Goal: Task Accomplishment & Management: Manage account settings

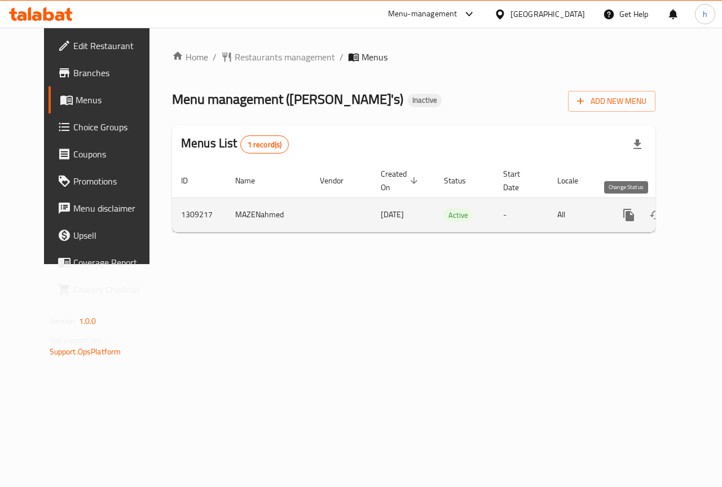
click at [649, 216] on icon "enhanced table" at bounding box center [656, 215] width 14 height 14
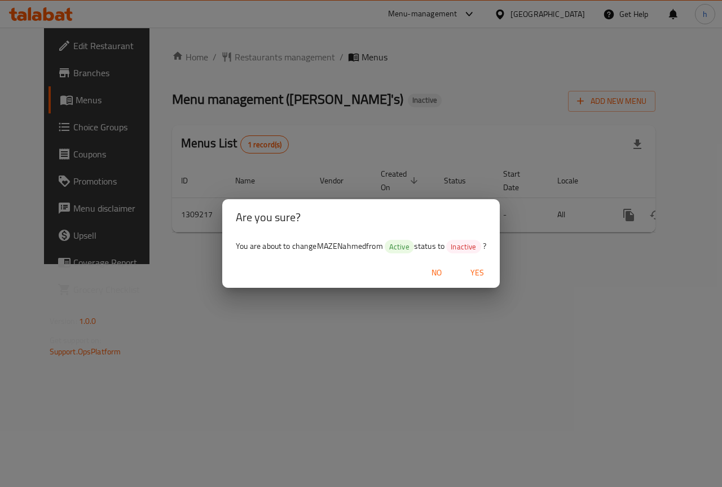
click at [460, 309] on div "Are you sure? You are about to change MAZENahmed from Active status to Inactive…" at bounding box center [361, 243] width 722 height 487
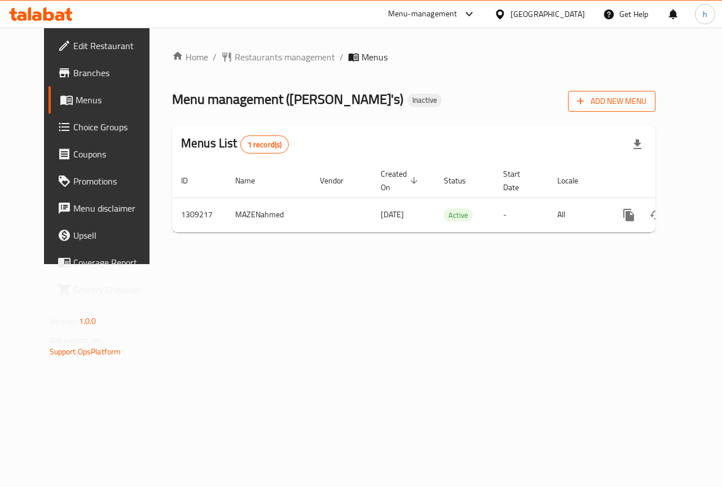
click at [646, 96] on span "Add New Menu" at bounding box center [611, 101] width 69 height 14
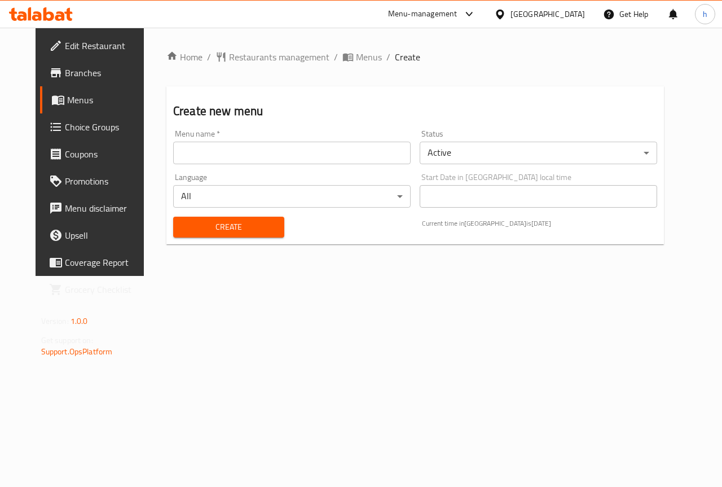
click at [296, 153] on input "text" at bounding box center [291, 153] width 237 height 23
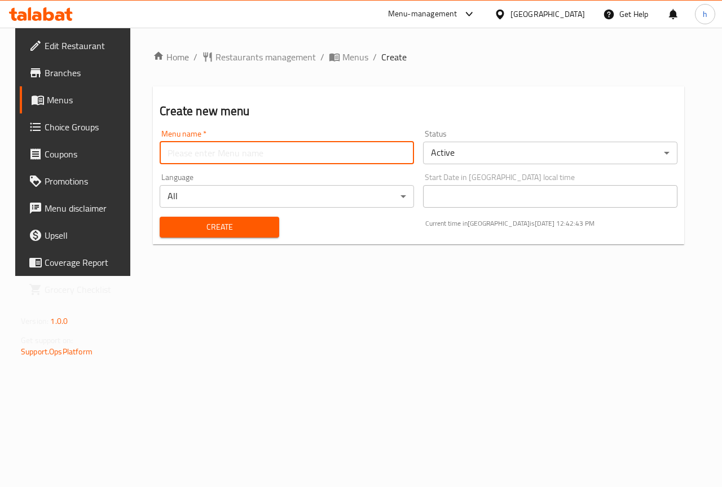
type input "hossam7517"
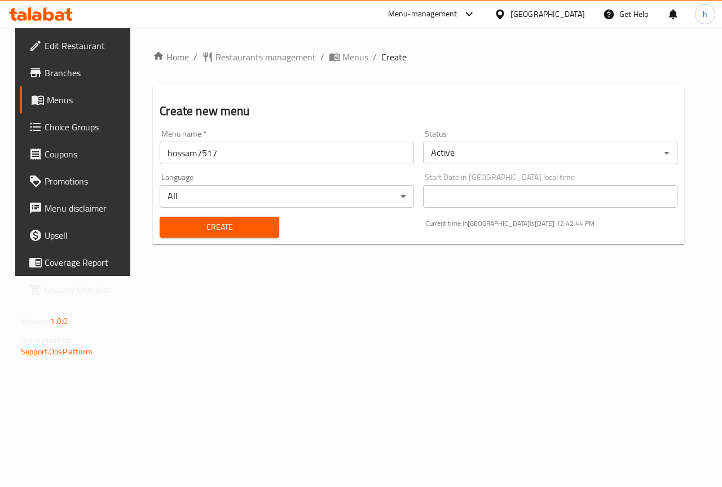
click at [206, 240] on div "Create" at bounding box center [219, 227] width 133 height 34
click at [216, 227] on span "Create" at bounding box center [219, 227] width 101 height 14
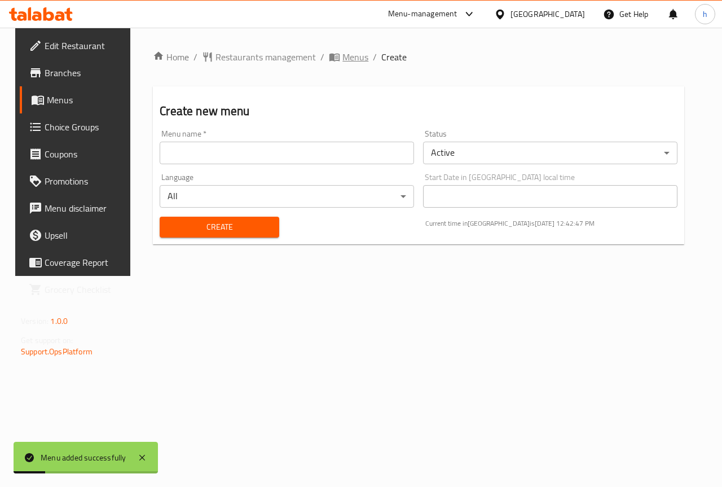
click at [355, 54] on span "Menus" at bounding box center [355, 57] width 26 height 14
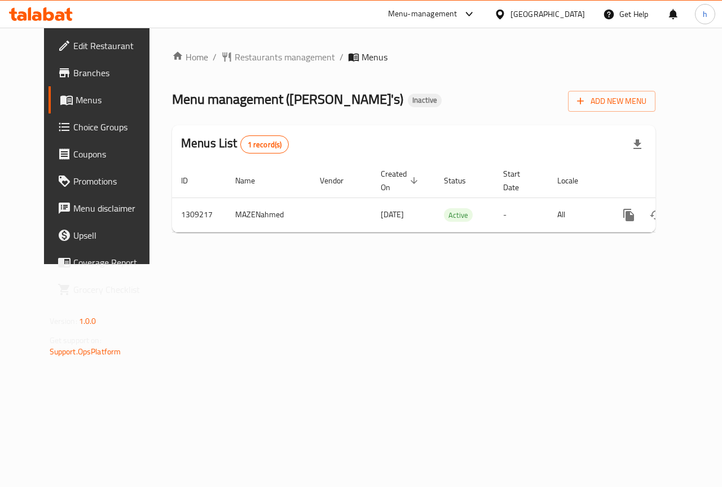
click at [362, 58] on span "Menus" at bounding box center [375, 57] width 26 height 14
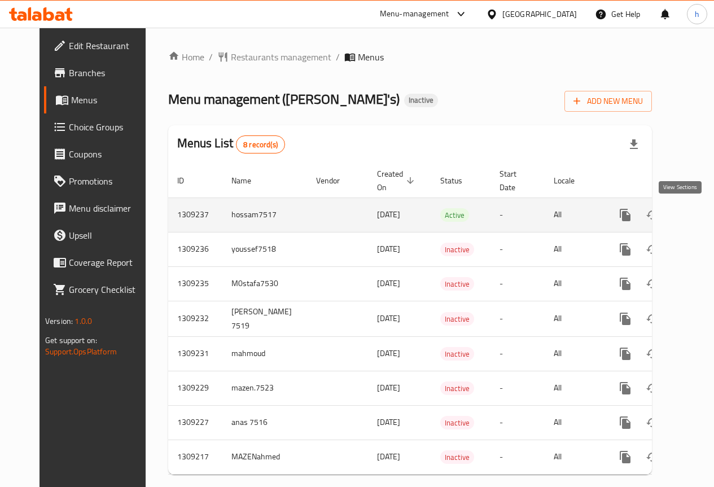
click at [693, 224] on link "enhanced table" at bounding box center [706, 214] width 27 height 27
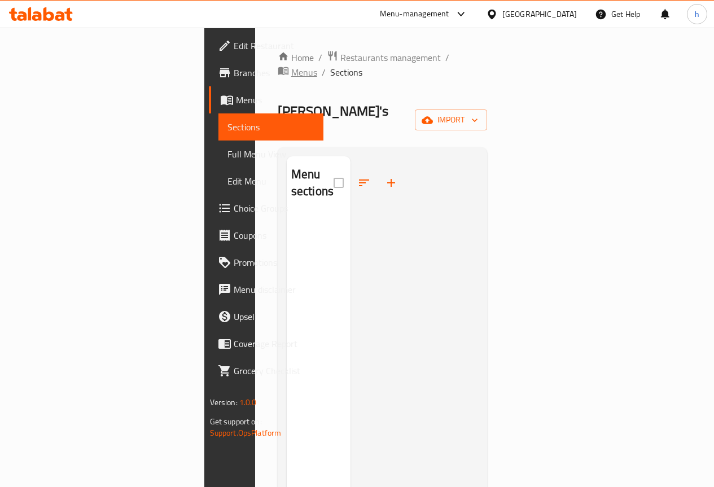
click at [317, 65] on span "Menus" at bounding box center [304, 72] width 26 height 14
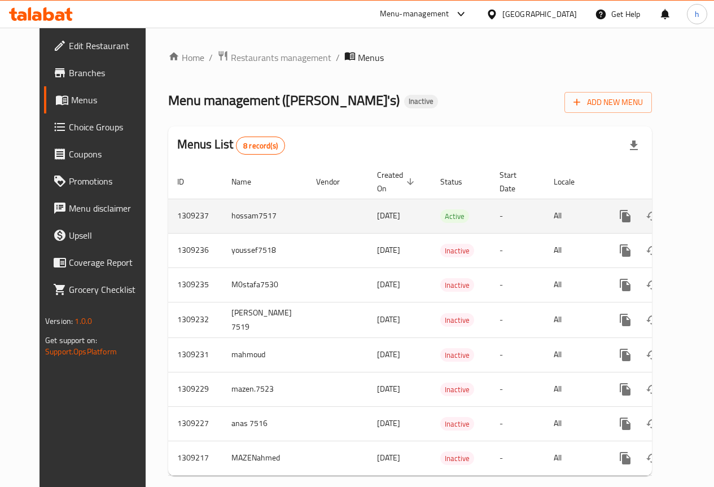
click at [311, 215] on td "enhanced table" at bounding box center [337, 216] width 61 height 34
click at [675, 218] on icon "enhanced table" at bounding box center [679, 216] width 8 height 10
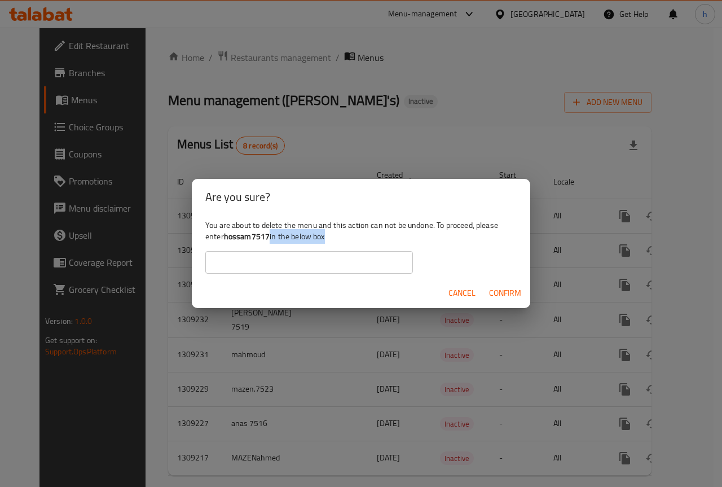
drag, startPoint x: 271, startPoint y: 236, endPoint x: 241, endPoint y: 244, distance: 30.5
click at [241, 244] on div "You are about to delete the menu and this action can not be undone. To proceed,…" at bounding box center [361, 246] width 338 height 63
click at [241, 238] on b "hossam7517" at bounding box center [247, 236] width 46 height 15
drag, startPoint x: 227, startPoint y: 236, endPoint x: 269, endPoint y: 243, distance: 42.2
click at [269, 243] on b "hossam7517" at bounding box center [247, 236] width 46 height 15
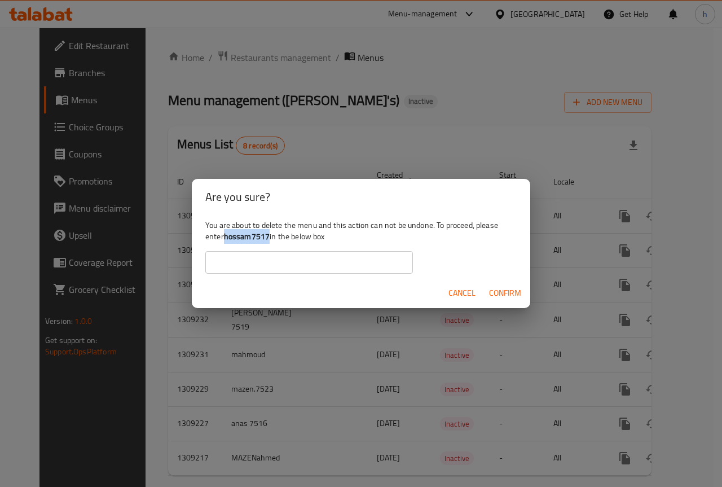
copy b "hossam7517"
click at [274, 263] on input "text" at bounding box center [309, 262] width 208 height 23
paste input "hossam7517"
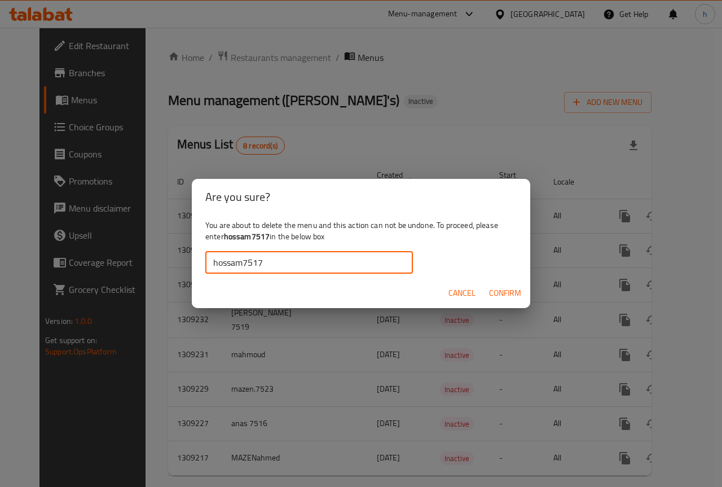
type input "hossam7517"
click at [492, 291] on span "Confirm" at bounding box center [505, 293] width 32 height 14
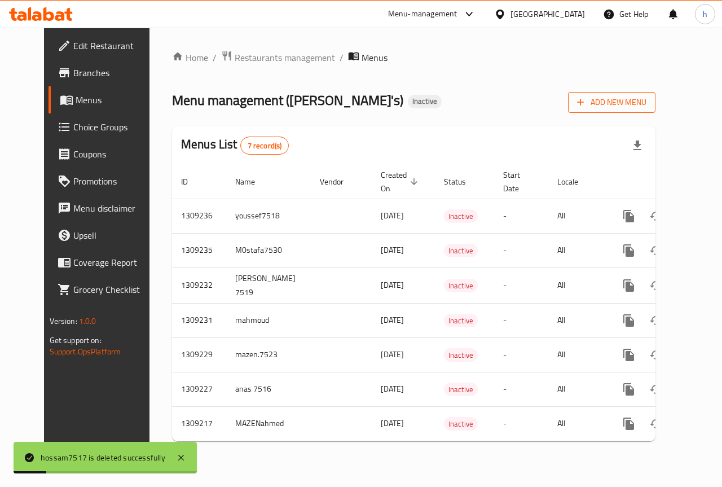
click at [639, 104] on span "Add New Menu" at bounding box center [611, 102] width 69 height 14
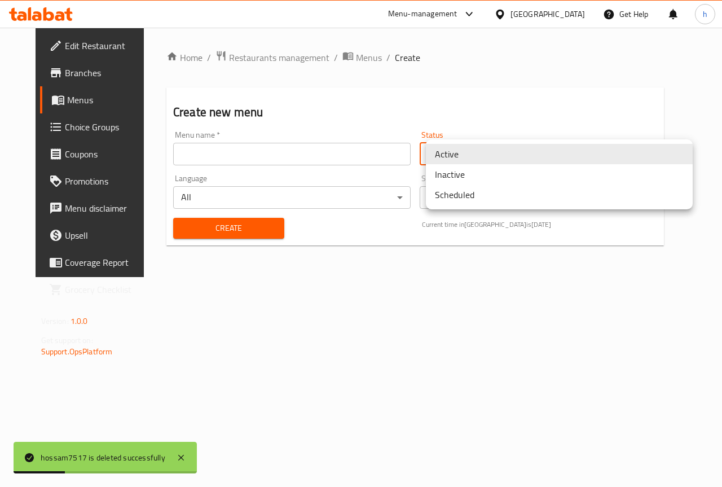
click at [547, 158] on body "hossam7517 is deleted successfully ​ Menu-management [GEOGRAPHIC_DATA] Get Help…" at bounding box center [361, 257] width 722 height 459
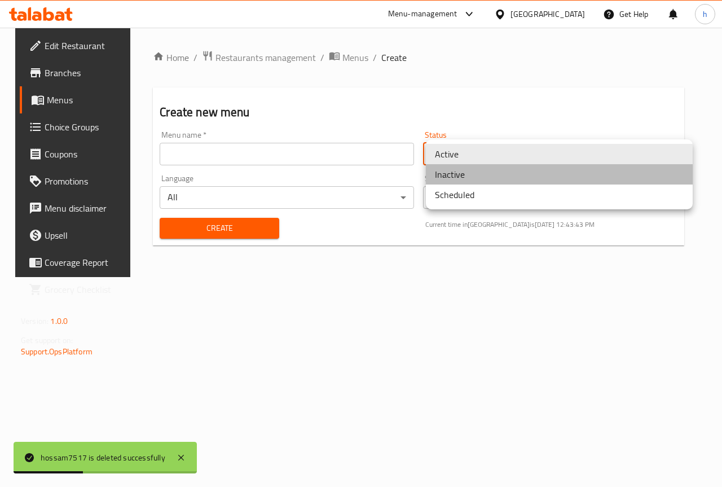
click at [491, 181] on li "Inactive" at bounding box center [559, 174] width 267 height 20
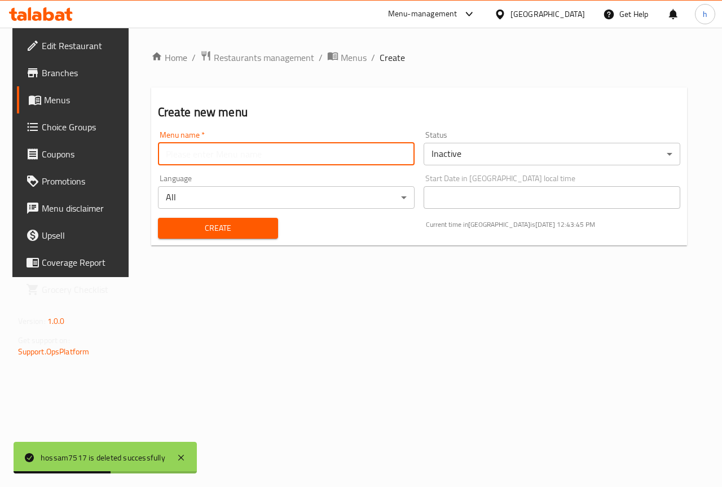
click at [223, 148] on input "text" at bounding box center [286, 154] width 257 height 23
type input "hossam7517"
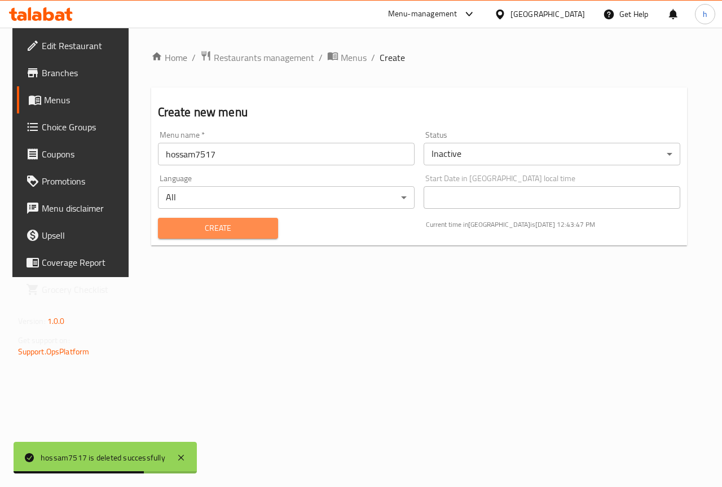
click at [210, 224] on span "Create" at bounding box center [218, 228] width 103 height 14
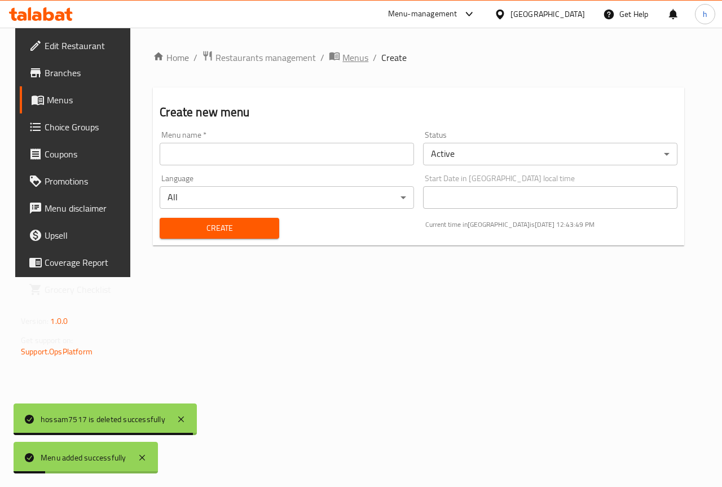
click at [342, 51] on span "Menus" at bounding box center [355, 58] width 26 height 14
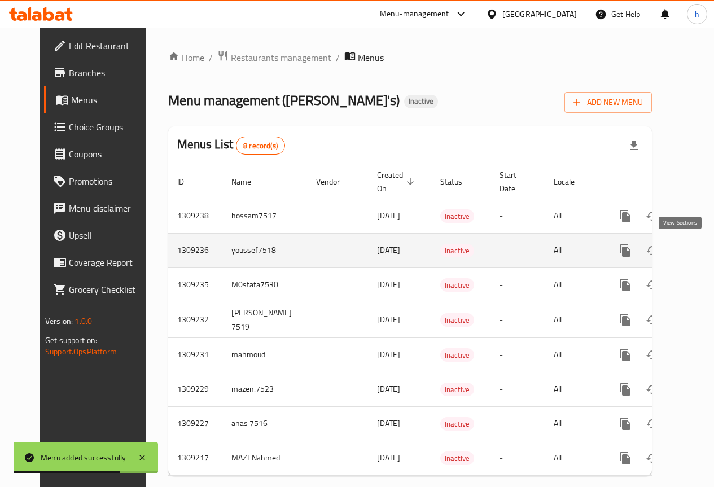
click at [699, 256] on icon "enhanced table" at bounding box center [706, 251] width 14 height 14
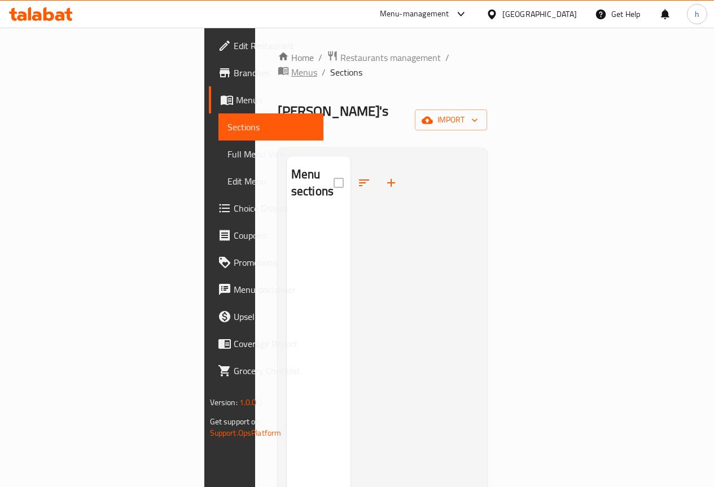
click at [317, 65] on span "Menus" at bounding box center [304, 72] width 26 height 14
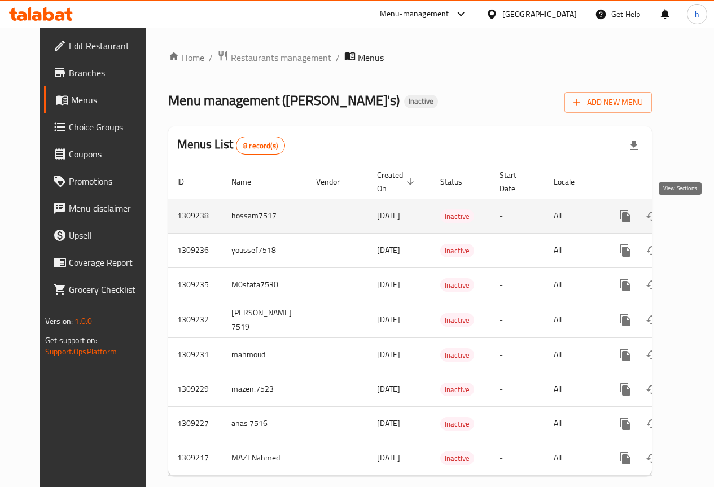
click at [701, 215] on icon "enhanced table" at bounding box center [706, 216] width 10 height 10
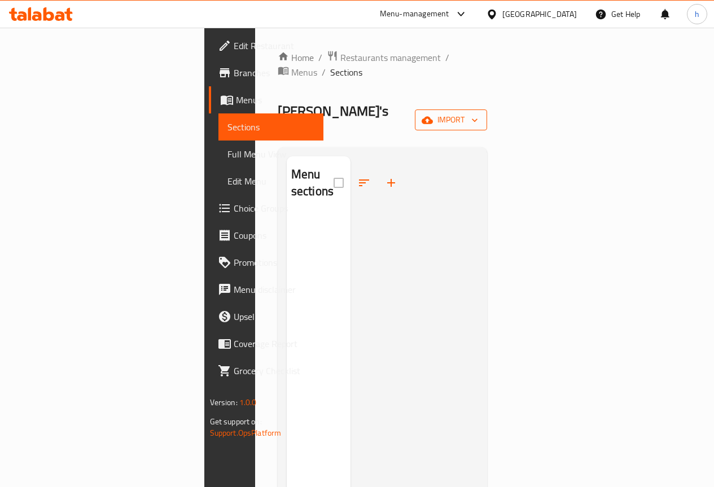
click at [478, 113] on span "import" at bounding box center [451, 120] width 54 height 14
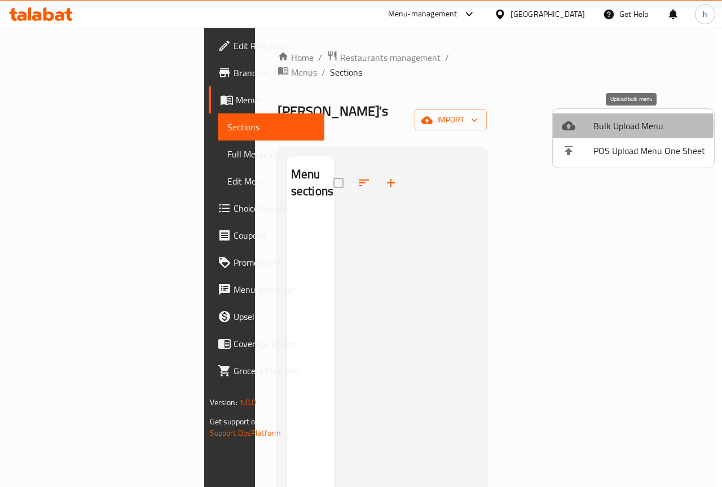
click at [589, 127] on div at bounding box center [578, 126] width 32 height 14
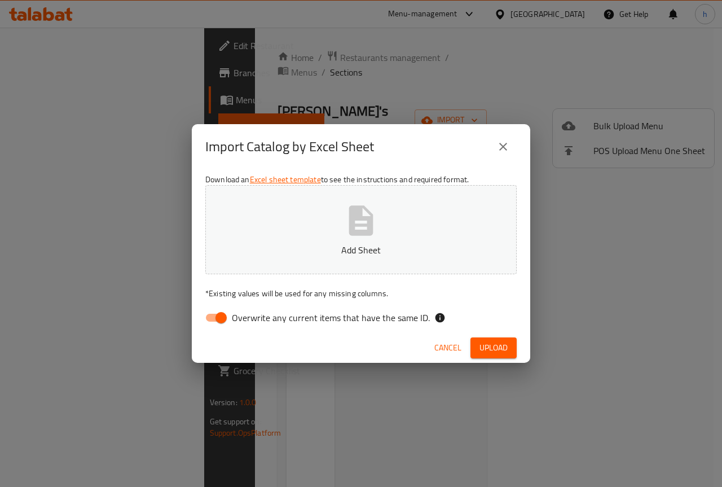
click at [219, 321] on input "Overwrite any current items that have the same ID." at bounding box center [221, 317] width 64 height 21
checkbox input "false"
click at [283, 246] on p "Add Sheet" at bounding box center [361, 250] width 276 height 14
click at [496, 344] on span "Upload" at bounding box center [493, 348] width 28 height 14
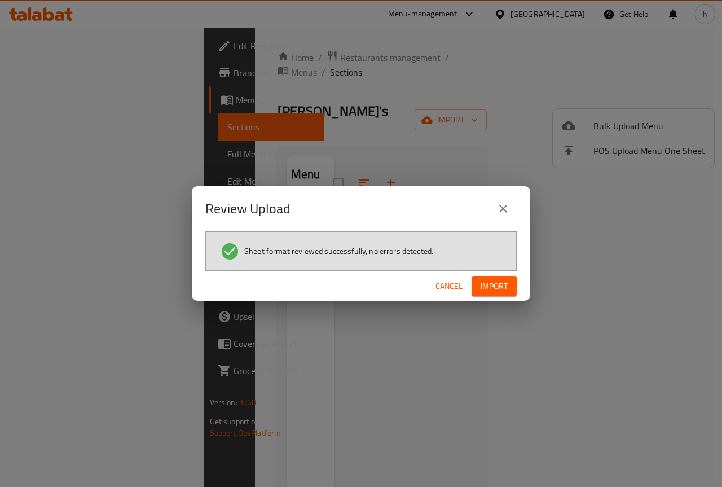
click at [495, 289] on span "Import" at bounding box center [494, 286] width 27 height 14
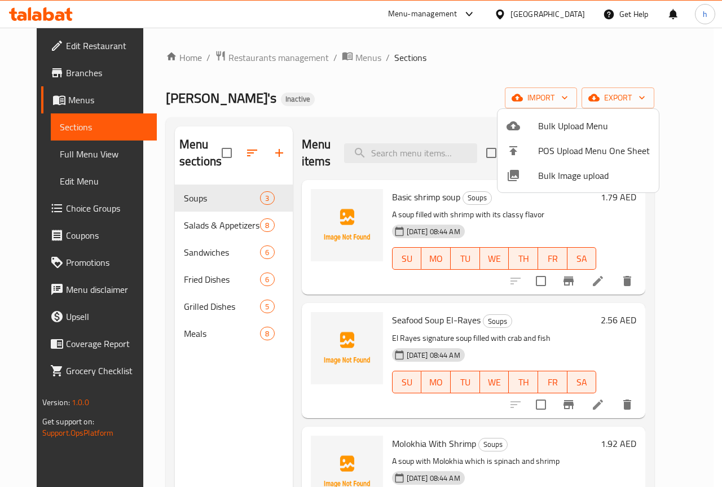
click at [446, 76] on div at bounding box center [361, 243] width 722 height 487
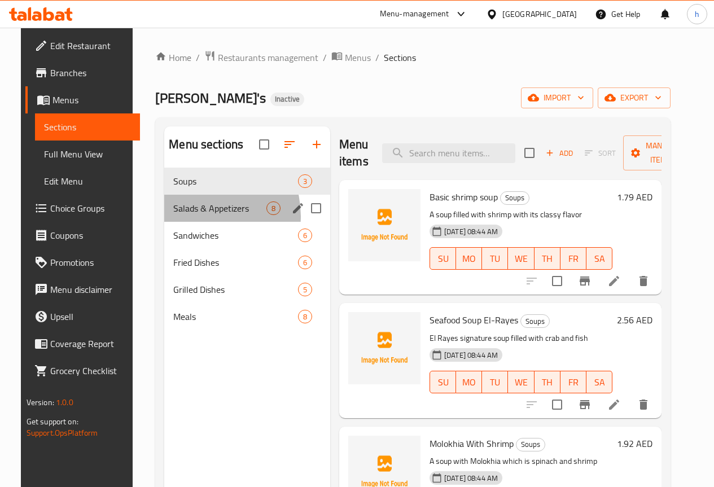
click at [184, 222] on div "Salads & Appetizers 8" at bounding box center [247, 208] width 166 height 27
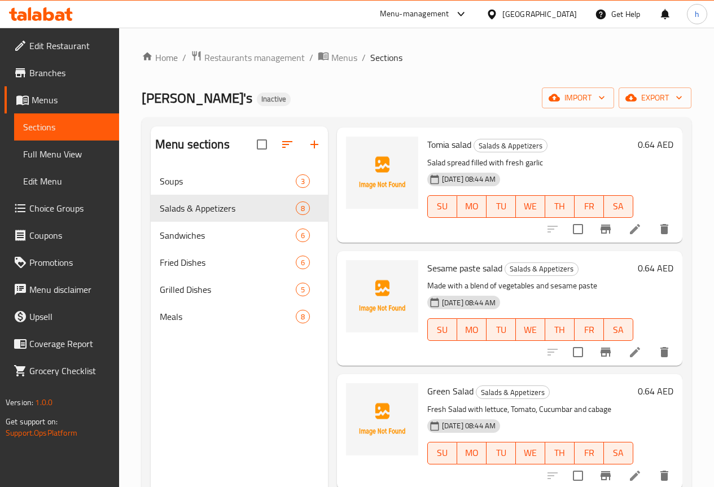
scroll to position [573, 0]
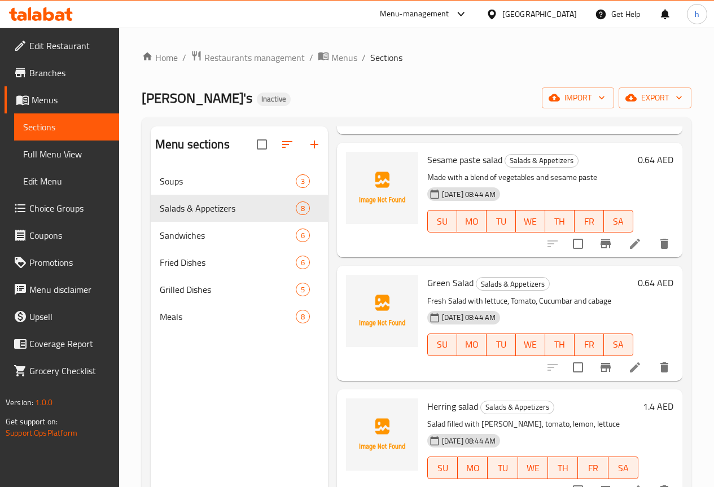
click at [65, 147] on span "Full Menu View" at bounding box center [66, 154] width 87 height 14
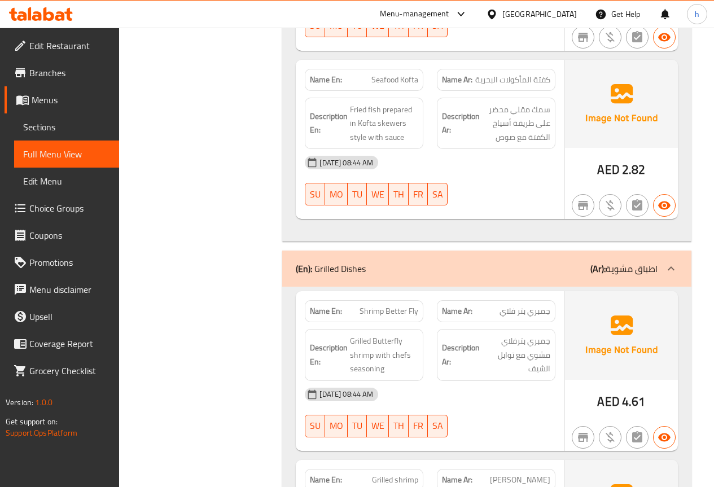
scroll to position [4135, 0]
